Goal: Task Accomplishment & Management: Manage account settings

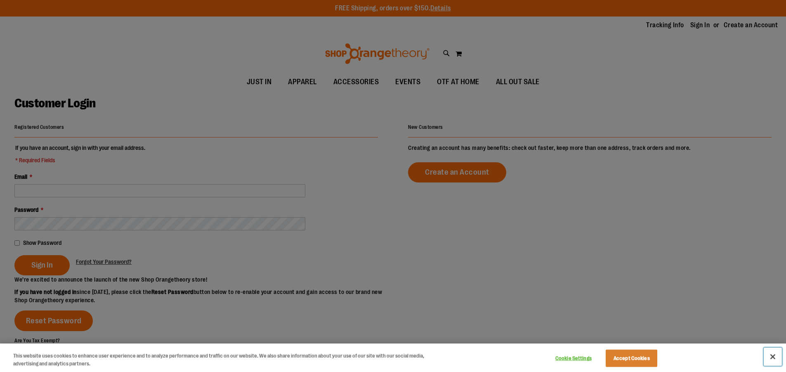
click at [774, 357] on button "Close" at bounding box center [773, 356] width 18 height 18
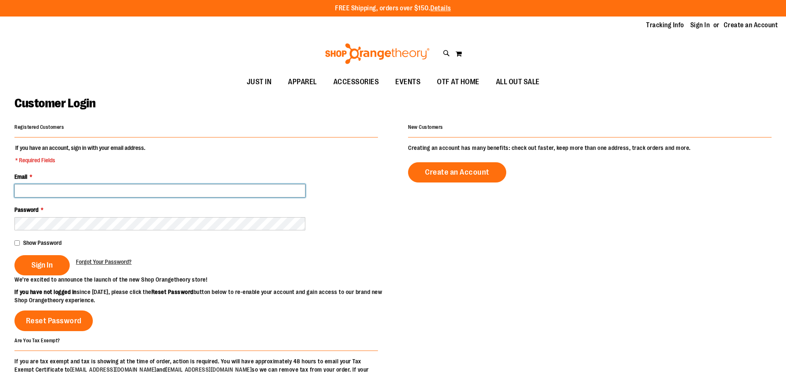
click at [223, 193] on input "Email *" at bounding box center [159, 190] width 291 height 13
type input "**********"
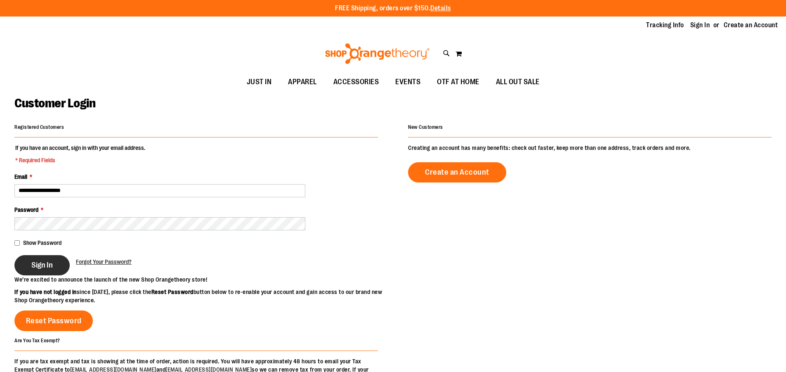
click at [43, 265] on span "Sign In" at bounding box center [41, 264] width 21 height 9
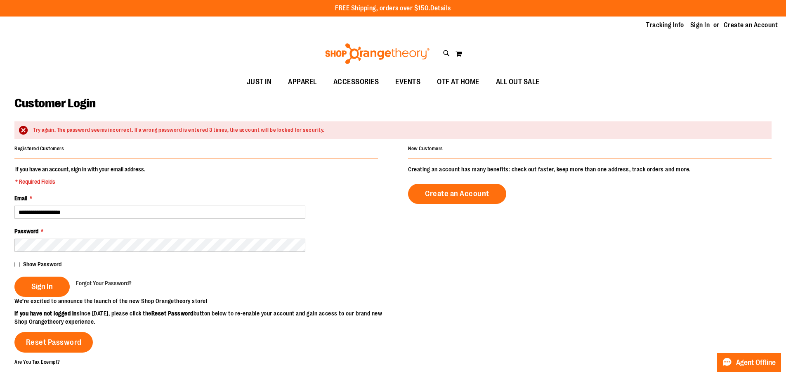
click at [93, 252] on fieldset "**********" at bounding box center [196, 231] width 364 height 132
click at [61, 268] on div "Show Password" at bounding box center [196, 264] width 364 height 8
click at [61, 266] on span "Show Password" at bounding box center [42, 264] width 38 height 7
drag, startPoint x: 57, startPoint y: 232, endPoint x: 56, endPoint y: 238, distance: 6.3
click at [56, 235] on div "Password *" at bounding box center [196, 239] width 364 height 25
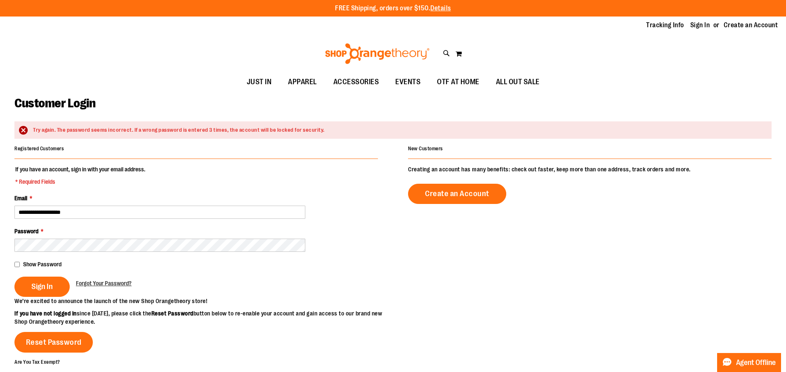
click at [56, 244] on div "Password *" at bounding box center [196, 239] width 364 height 25
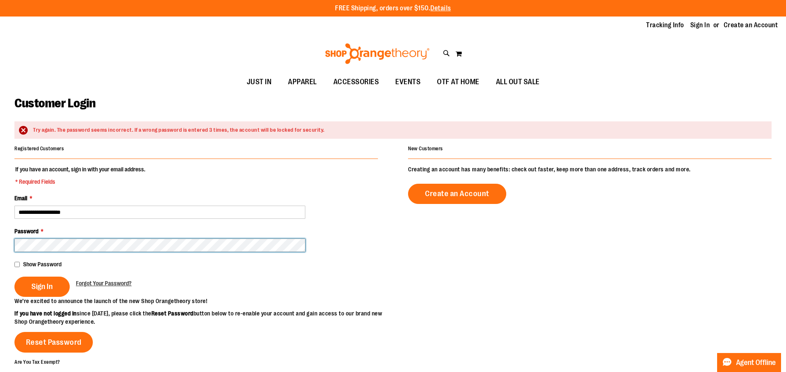
click at [14, 276] on button "Sign In" at bounding box center [41, 286] width 55 height 20
